Goal: Task Accomplishment & Management: Use online tool/utility

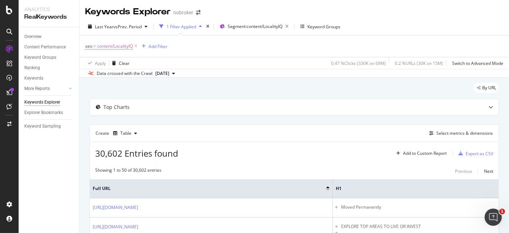
scroll to position [0, 19]
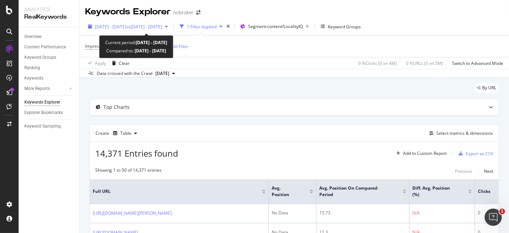
click at [162, 25] on span "vs [DATE] - [DATE]" at bounding box center [144, 27] width 36 height 6
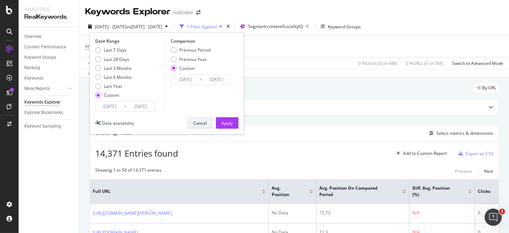
click at [209, 124] on button "Cancel" at bounding box center [200, 122] width 26 height 11
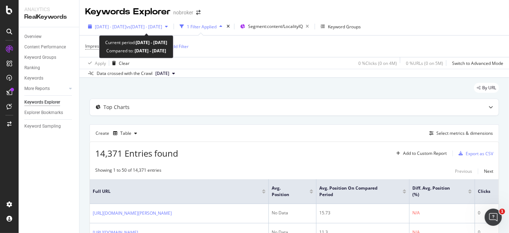
click at [171, 30] on div "[DATE] - [DATE] vs [DATE] - [DATE]" at bounding box center [128, 26] width 86 height 11
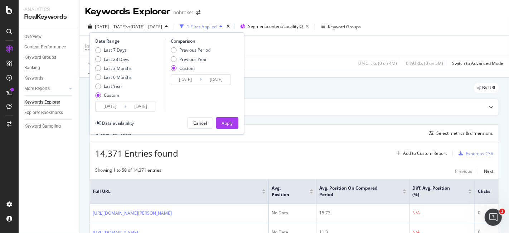
click at [192, 80] on input "2025/08/01" at bounding box center [185, 79] width 29 height 10
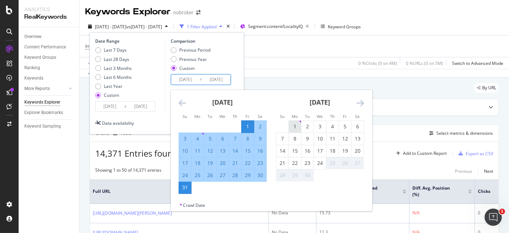
click at [290, 123] on div "1" at bounding box center [295, 126] width 12 height 7
type input "2025/09/01"
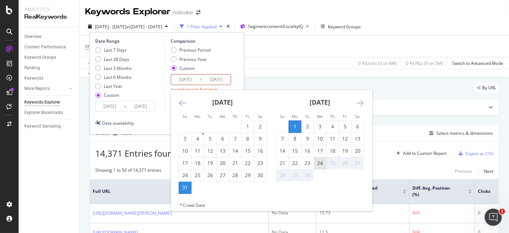
click at [322, 165] on div "24" at bounding box center [320, 162] width 12 height 7
type input "2025/09/24"
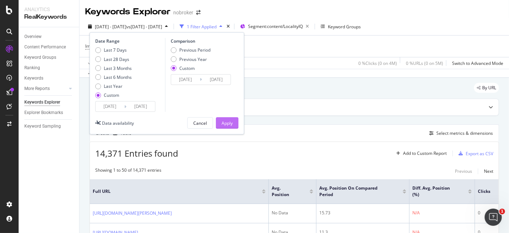
click at [221, 120] on div "Apply" at bounding box center [226, 123] width 11 height 6
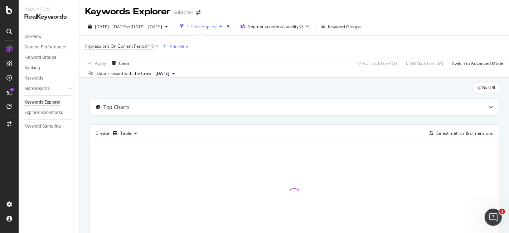
click at [135, 45] on span "Impressions On Current Period" at bounding box center [116, 46] width 62 height 6
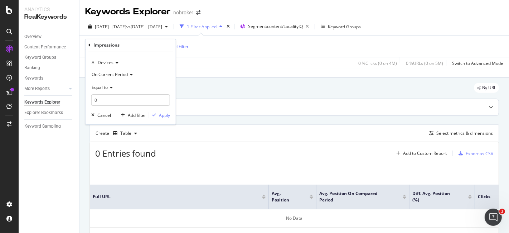
click at [204, 101] on div "Top Charts" at bounding box center [294, 107] width 409 height 16
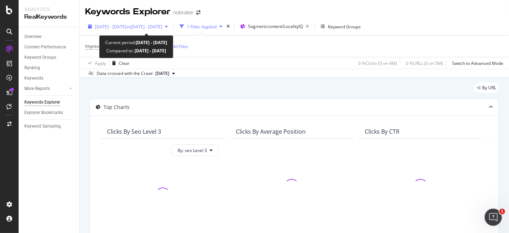
click at [162, 29] on span "vs 2025 Sep. 1st - Sep. 24th" at bounding box center [144, 27] width 36 height 6
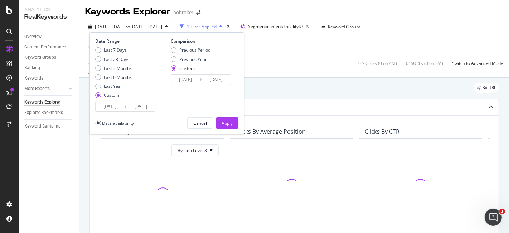
click at [187, 79] on input "2025/09/01" at bounding box center [185, 79] width 29 height 10
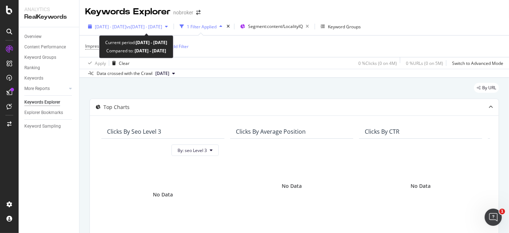
click at [126, 28] on span "2025 Sep. 1st - Sep. 24th" at bounding box center [110, 27] width 31 height 6
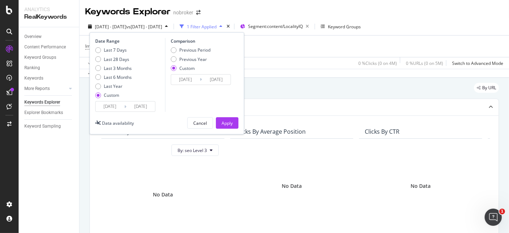
click at [191, 79] on input "2025/09/01" at bounding box center [185, 79] width 29 height 10
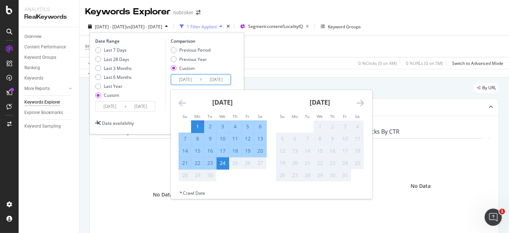
click at [179, 99] on icon "Move backward to switch to the previous month." at bounding box center [183, 102] width 8 height 9
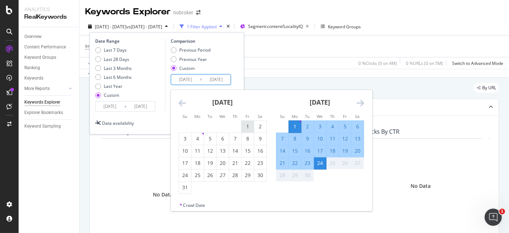
click at [245, 127] on div "1" at bounding box center [247, 126] width 12 height 7
type input "2025/08/01"
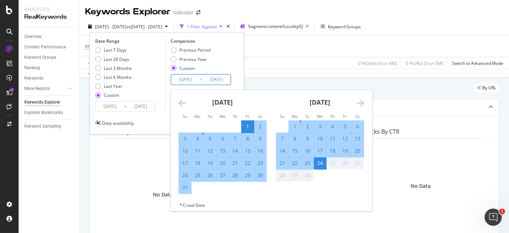
click at [186, 187] on div "31" at bounding box center [185, 187] width 12 height 7
type input "2025/08/31"
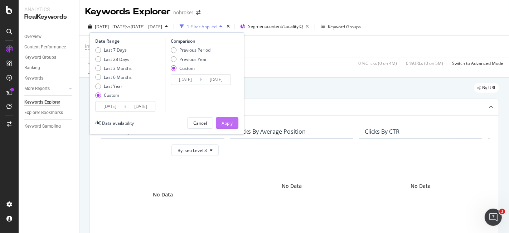
click at [224, 123] on div "Apply" at bounding box center [226, 123] width 11 height 6
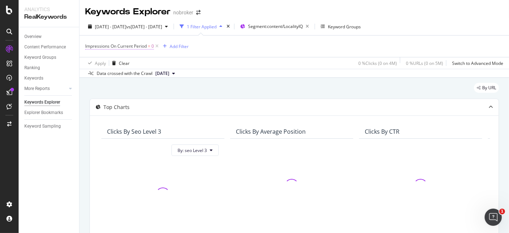
click at [96, 45] on span "Impressions On Current Period" at bounding box center [116, 46] width 62 height 6
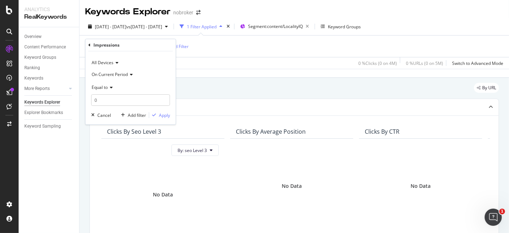
click at [118, 69] on div "On Current Period" at bounding box center [130, 73] width 79 height 11
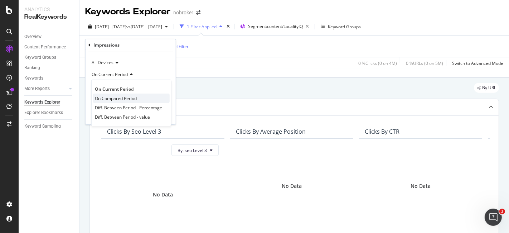
click at [120, 94] on div "On Compared Period" at bounding box center [131, 97] width 77 height 9
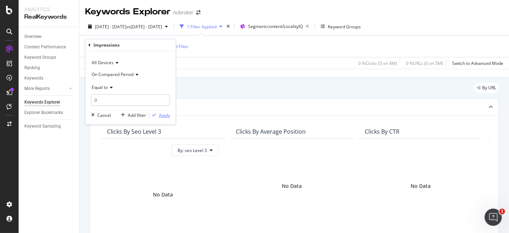
click at [164, 114] on div "Apply" at bounding box center [164, 115] width 11 height 6
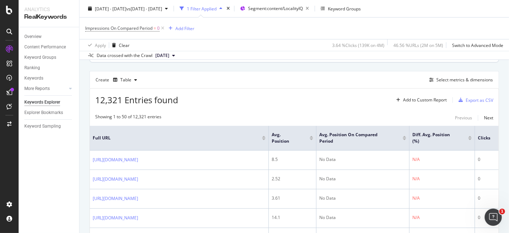
scroll to position [192, 0]
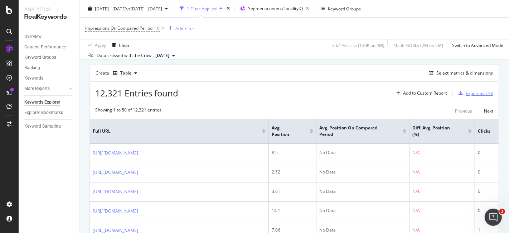
click at [467, 91] on div "Export as CSV" at bounding box center [479, 93] width 28 height 6
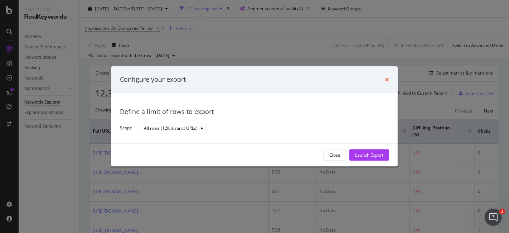
click at [387, 81] on icon "times" at bounding box center [387, 80] width 4 height 6
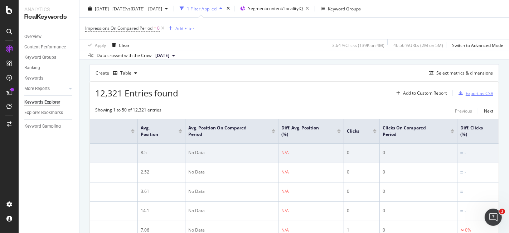
scroll to position [0, 278]
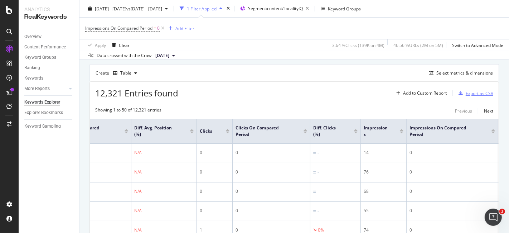
click at [459, 91] on div "button" at bounding box center [460, 93] width 10 height 4
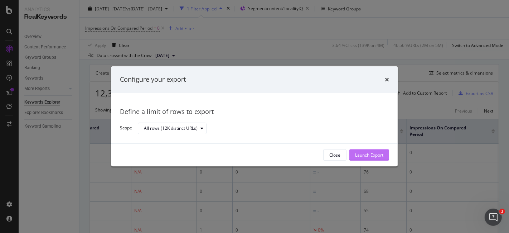
click at [368, 153] on div "Launch Export" at bounding box center [369, 155] width 28 height 6
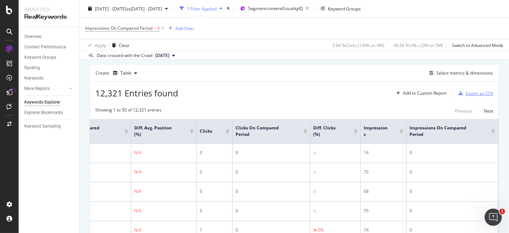
scroll to position [0, 0]
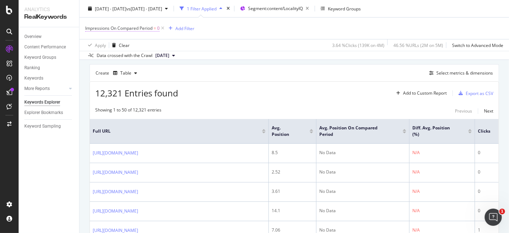
click at [92, 29] on span "Impressions On Compared Period" at bounding box center [118, 28] width 67 height 6
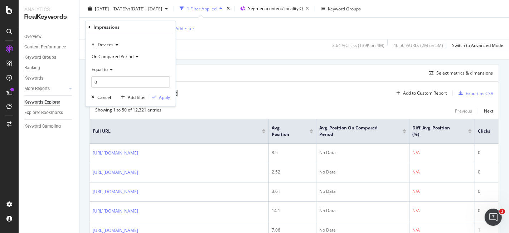
click at [125, 56] on span "On Compared Period" at bounding box center [113, 56] width 42 height 6
click at [132, 78] on span "On Compared Period" at bounding box center [117, 80] width 45 height 6
click at [162, 98] on div "Apply" at bounding box center [164, 97] width 11 height 6
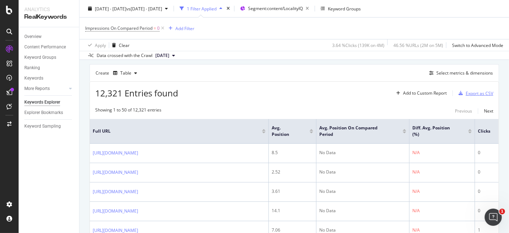
click at [465, 91] on div "Export as CSV" at bounding box center [479, 93] width 28 height 6
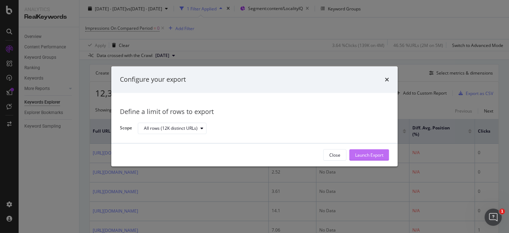
click at [366, 153] on div "Launch Export" at bounding box center [369, 155] width 28 height 6
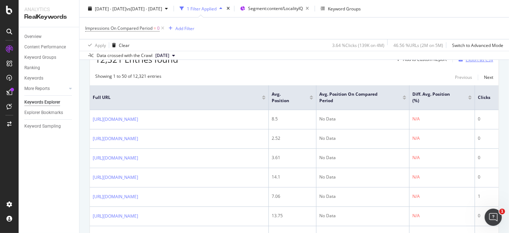
scroll to position [232, 0]
